Goal: Task Accomplishment & Management: Complete application form

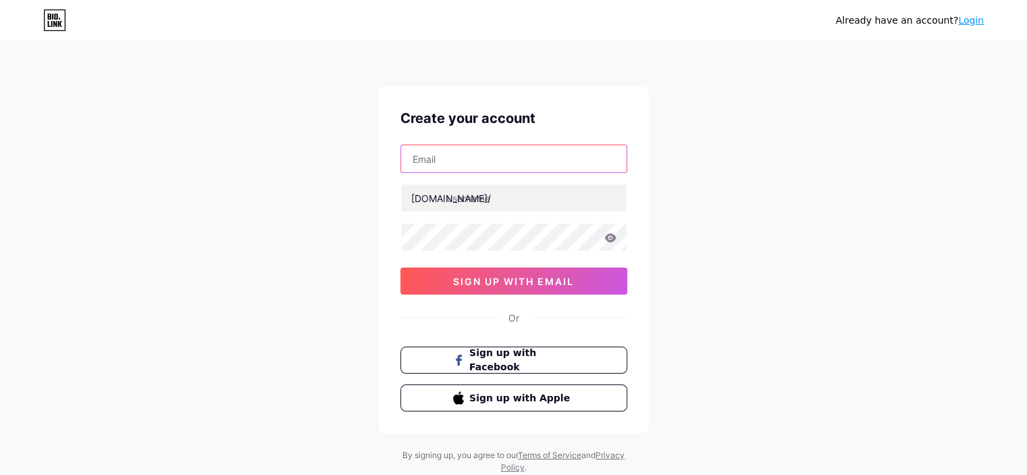
click at [448, 162] on input "text" at bounding box center [514, 158] width 226 height 27
type input "[EMAIL_ADDRESS][DOMAIN_NAME]"
click at [454, 211] on div at bounding box center [514, 198] width 227 height 28
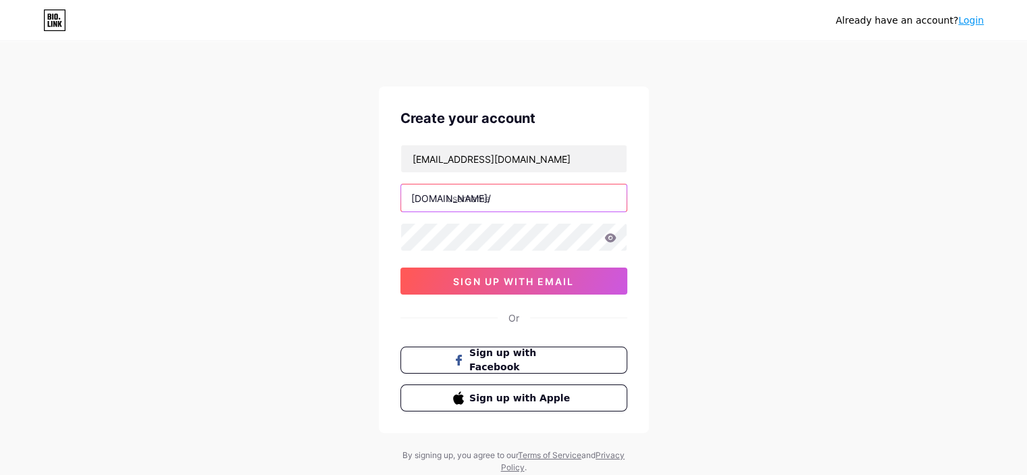
click at [457, 203] on input "text" at bounding box center [514, 197] width 226 height 27
type input "milalopez"
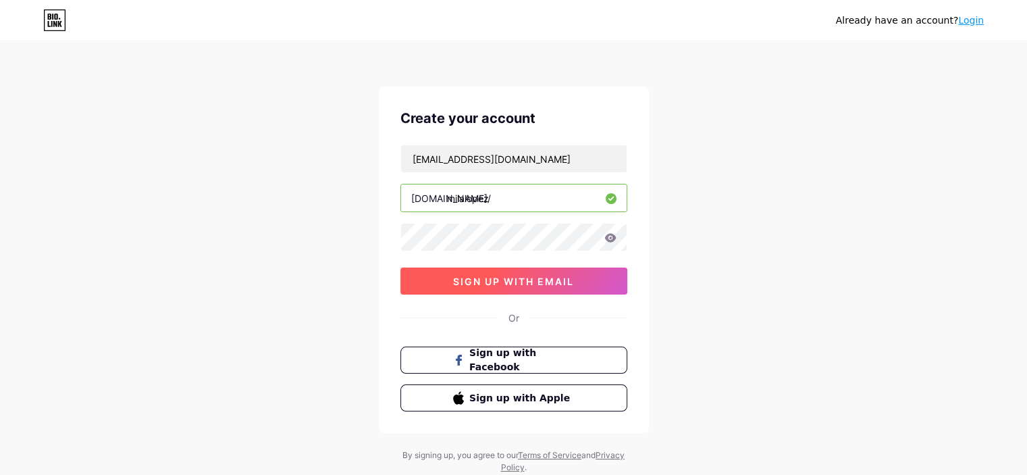
click at [573, 278] on span "sign up with email" at bounding box center [513, 281] width 121 height 11
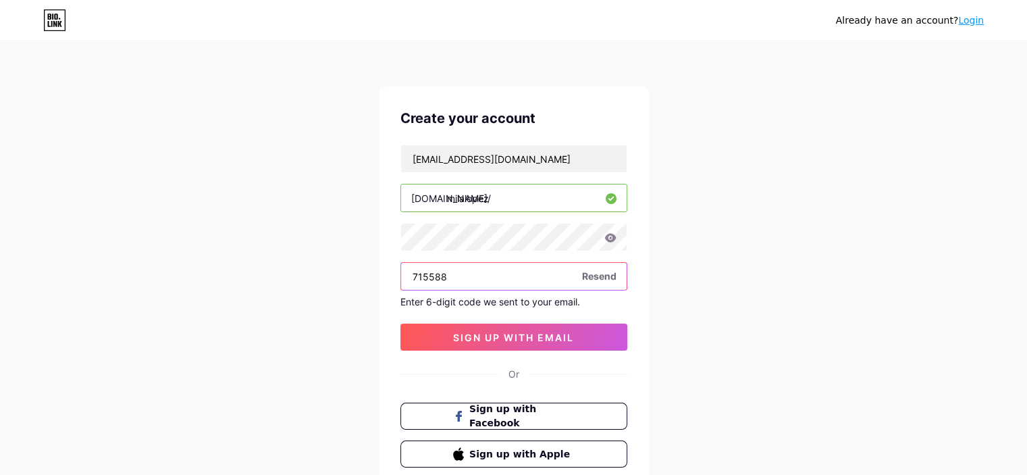
type input "715588"
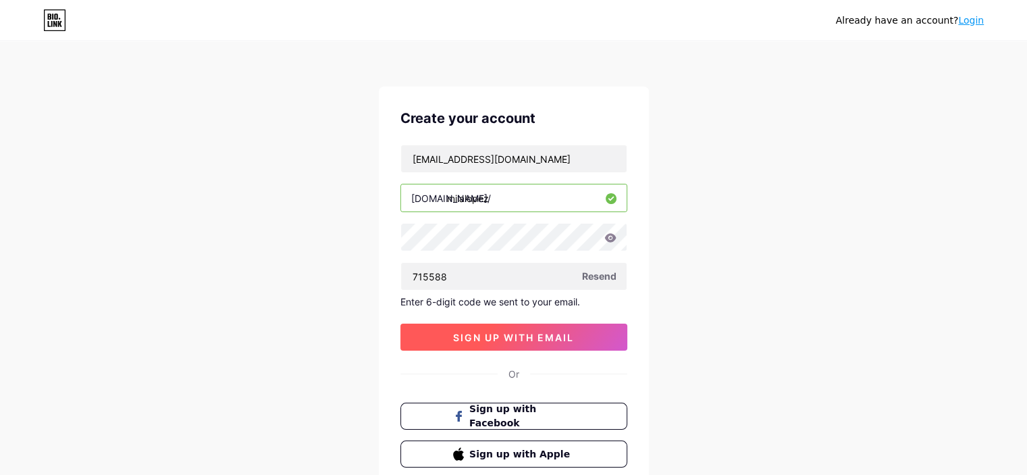
click at [489, 335] on span "sign up with email" at bounding box center [513, 337] width 121 height 11
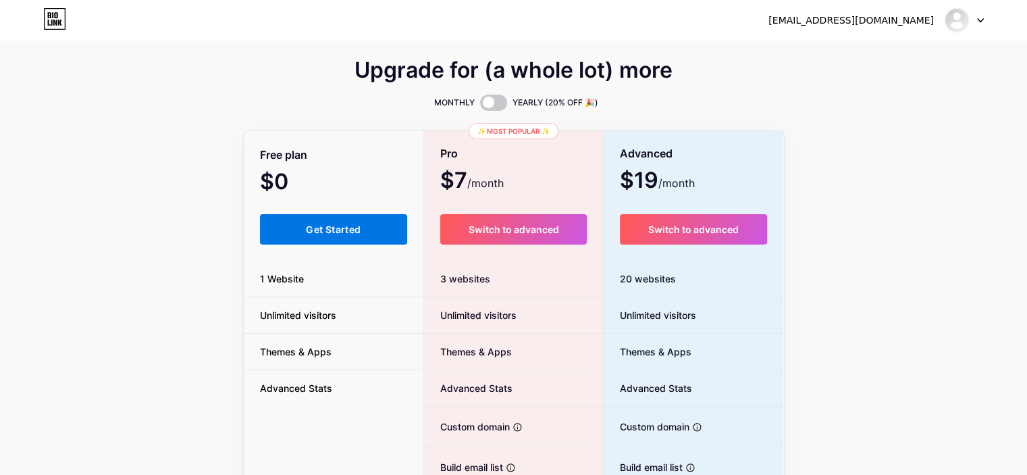
click at [330, 232] on span "Get Started" at bounding box center [333, 229] width 55 height 11
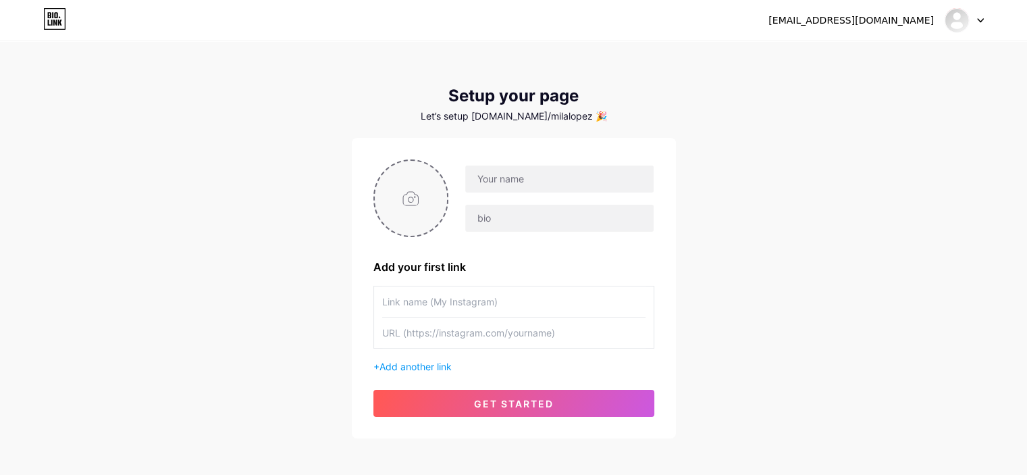
click at [414, 202] on input "file" at bounding box center [411, 198] width 73 height 75
type input "C:\fakepath\[PERSON_NAME].jpg"
click at [540, 177] on input "text" at bounding box center [559, 178] width 188 height 27
type input "[PERSON_NAME]"
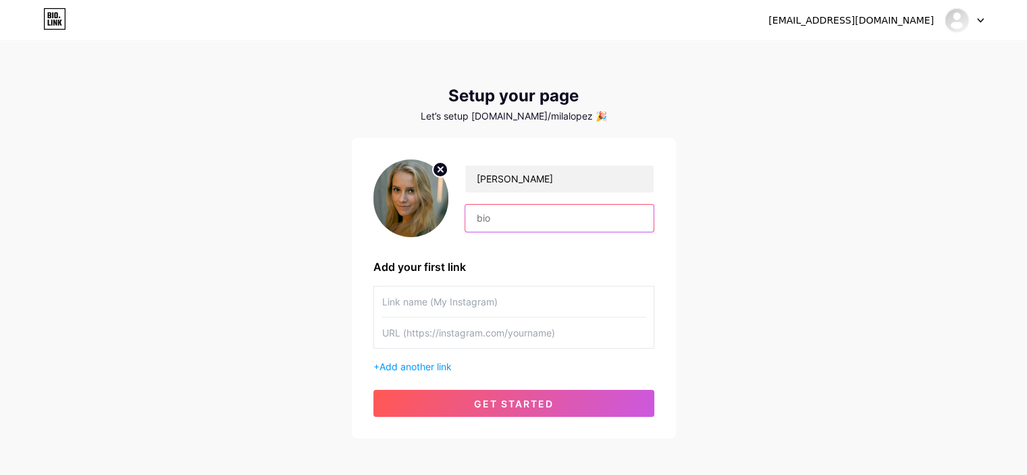
paste input "Say hi to [PERSON_NAME], one of the exceptional academic writers who has been i…"
type input "Say hi to [PERSON_NAME], one of the exceptional academic writers who has been i…"
click at [443, 301] on input "text" at bounding box center [513, 301] width 263 height 30
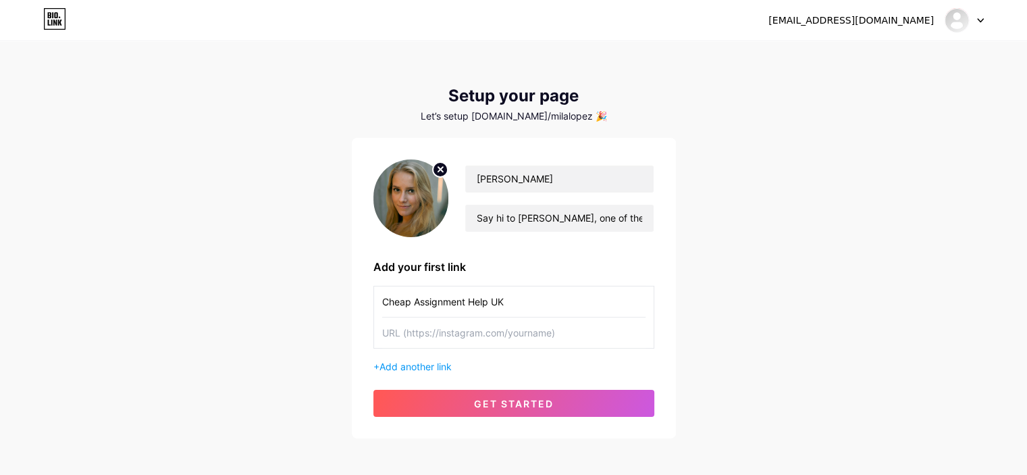
type input "Cheap Assignment Help UK"
paste input "[URL][DOMAIN_NAME]"
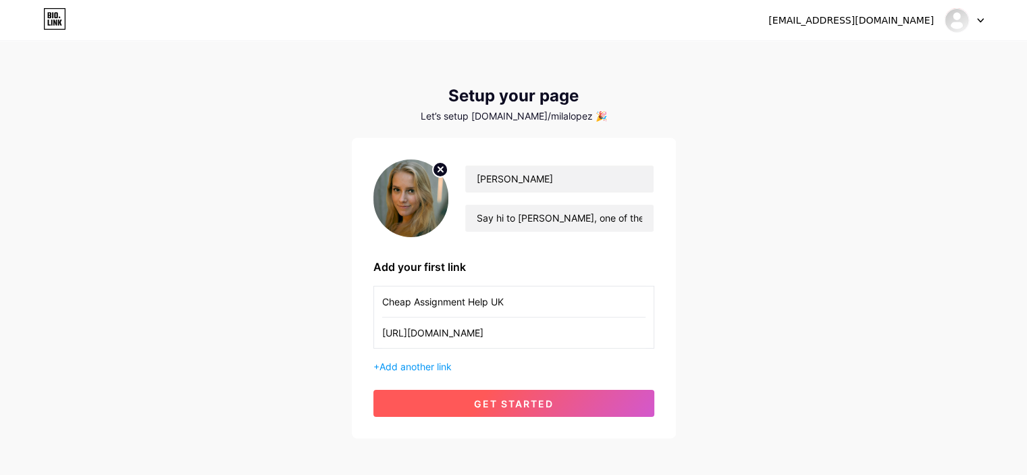
type input "[URL][DOMAIN_NAME]"
click at [523, 403] on span "get started" at bounding box center [514, 403] width 80 height 11
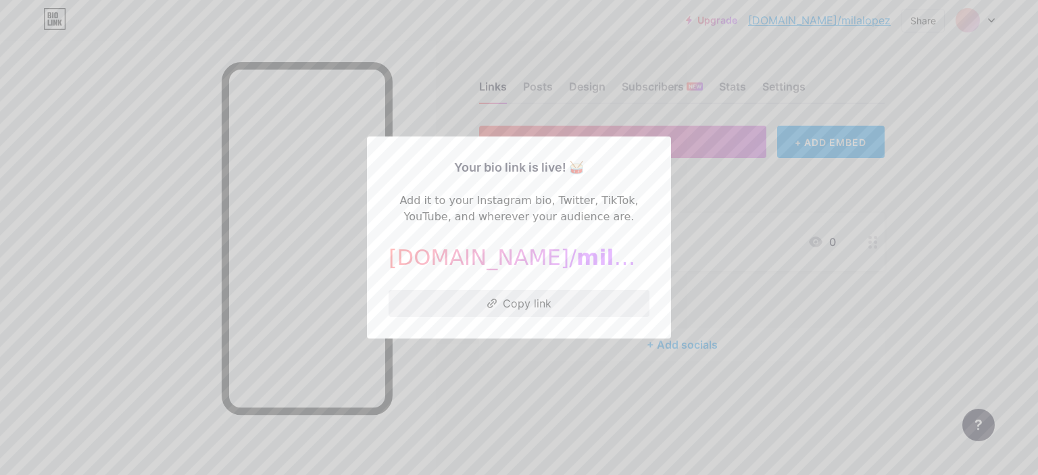
click at [511, 307] on button "Copy link" at bounding box center [518, 303] width 261 height 27
